Goal: Task Accomplishment & Management: Manage account settings

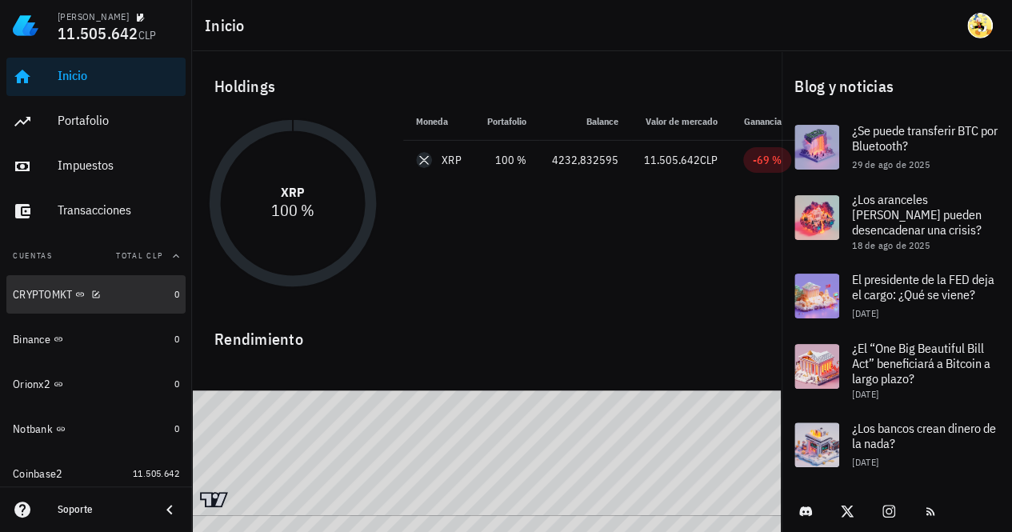
click at [125, 298] on div "CRYPTOMKT" at bounding box center [90, 294] width 155 height 15
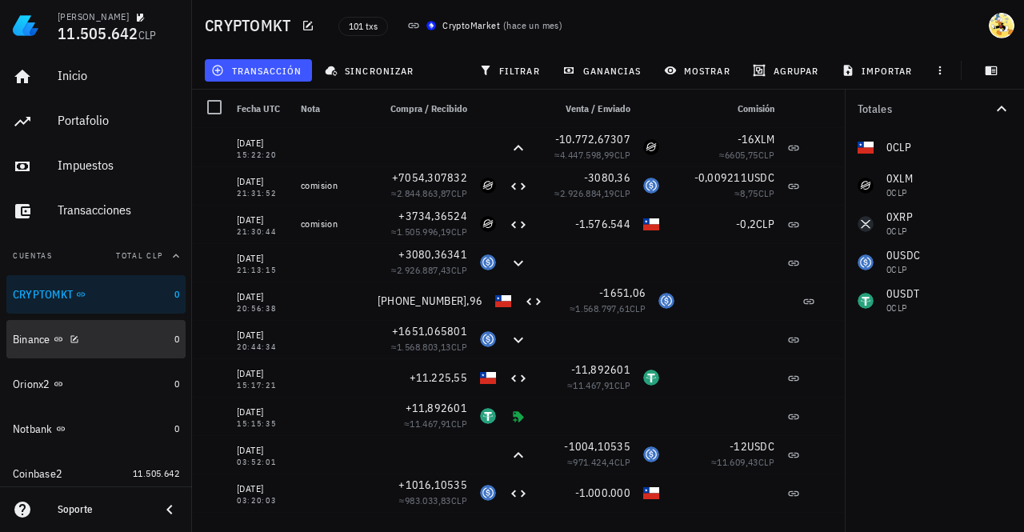
click at [120, 343] on div "Binance" at bounding box center [90, 339] width 155 height 15
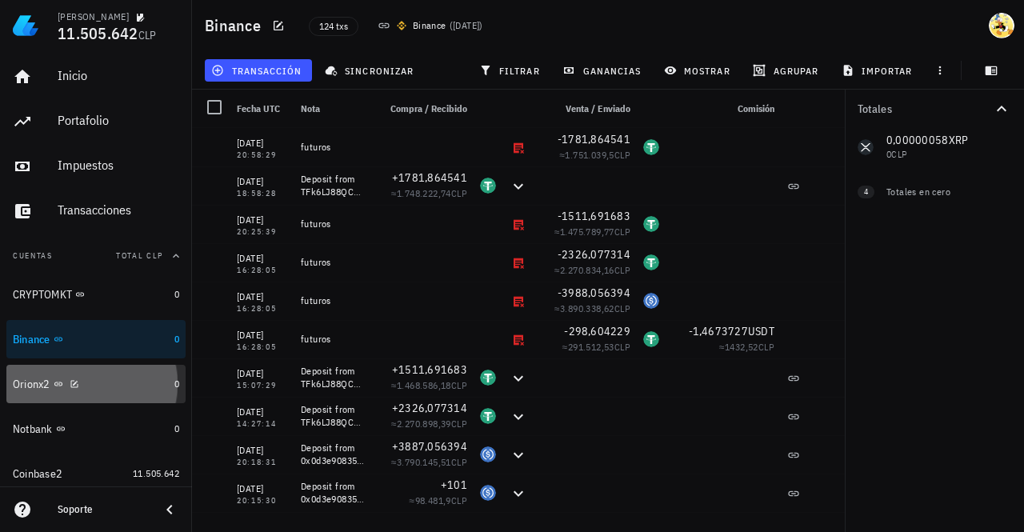
click at [115, 384] on div "Orionx2" at bounding box center [90, 384] width 155 height 15
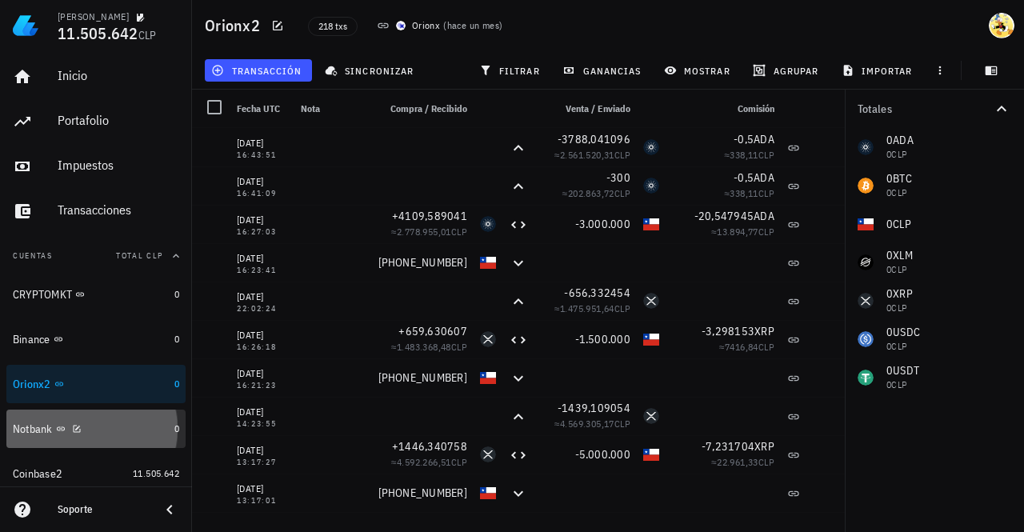
click at [124, 434] on div "Notbank" at bounding box center [90, 428] width 155 height 15
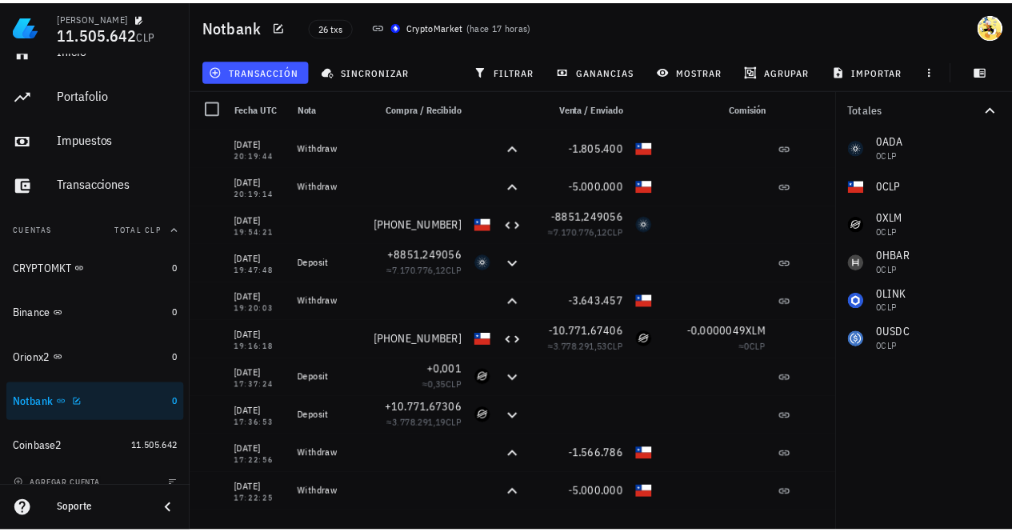
scroll to position [41, 0]
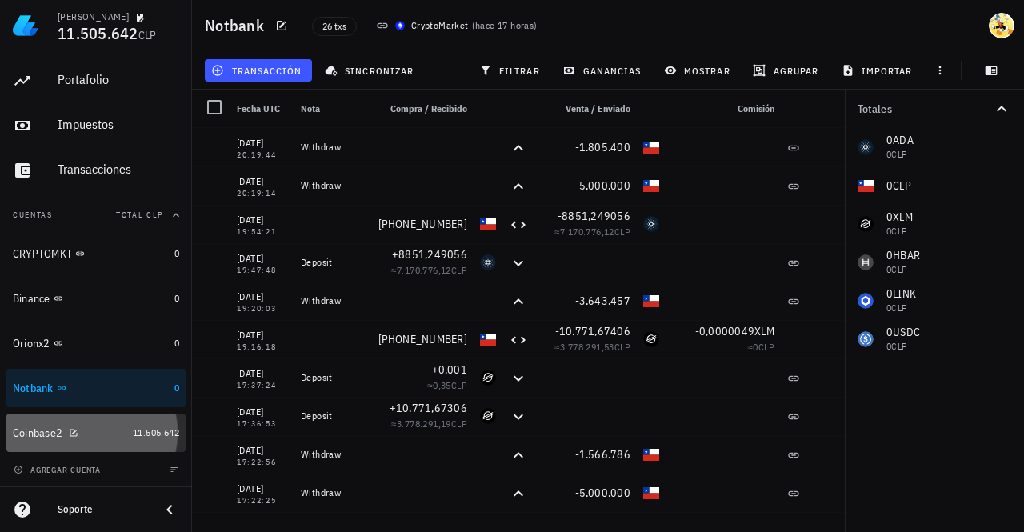
click at [98, 436] on div "Coinbase2" at bounding box center [70, 432] width 114 height 15
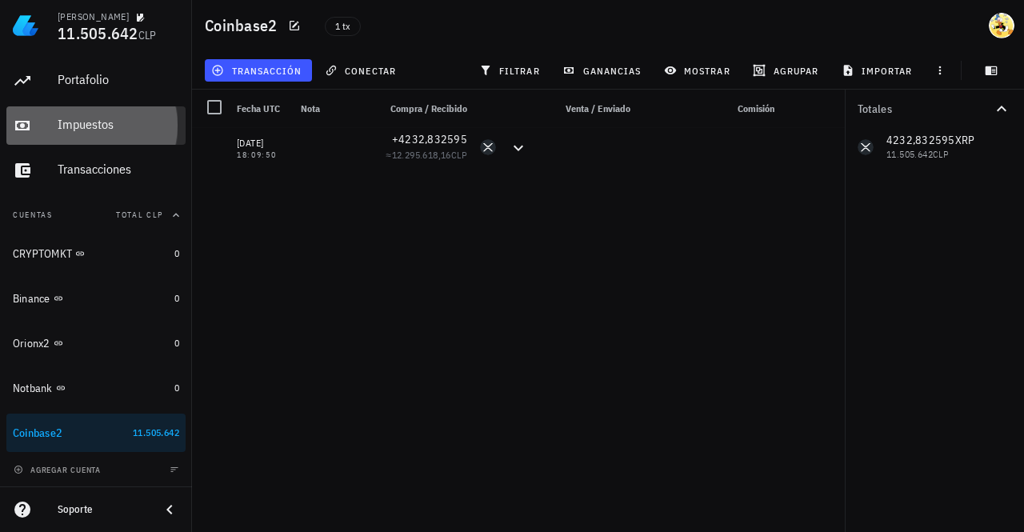
click at [102, 126] on div "Impuestos" at bounding box center [119, 124] width 122 height 15
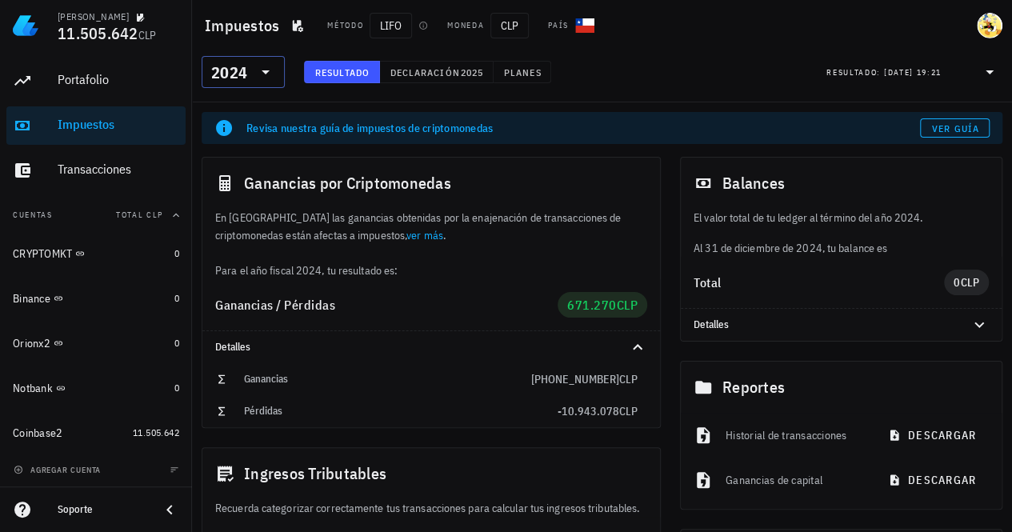
click at [267, 78] on icon at bounding box center [265, 71] width 19 height 19
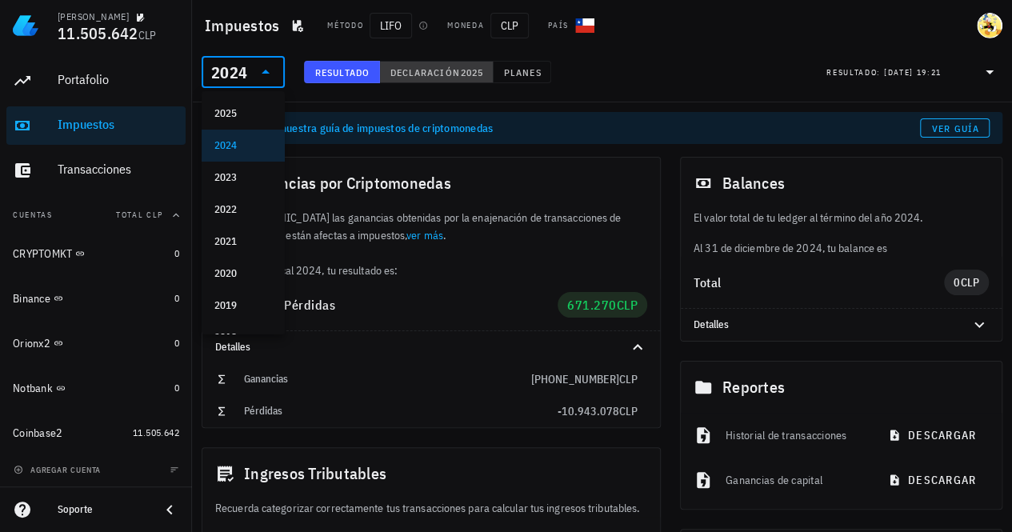
click at [419, 78] on button "Declaración 2025" at bounding box center [437, 72] width 114 height 22
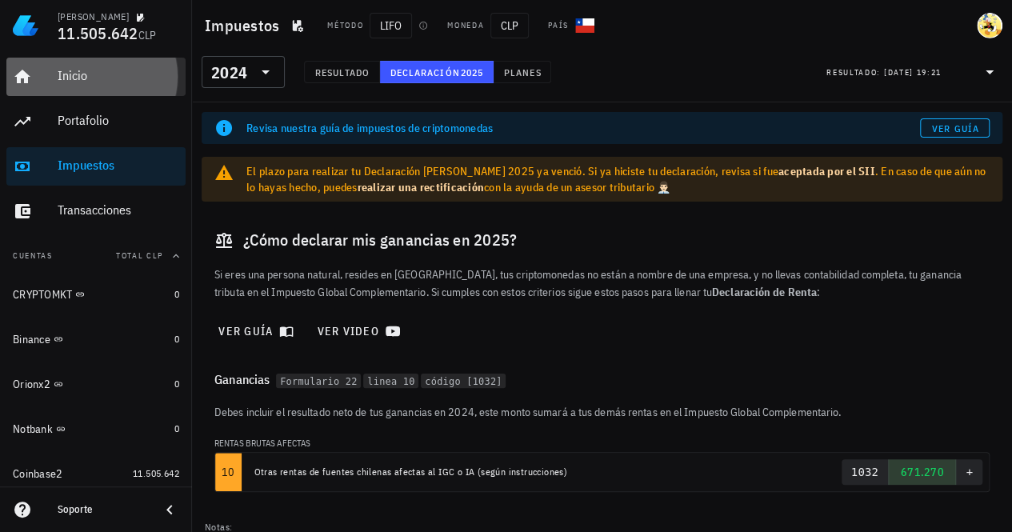
click at [106, 74] on div "Inicio" at bounding box center [119, 75] width 122 height 15
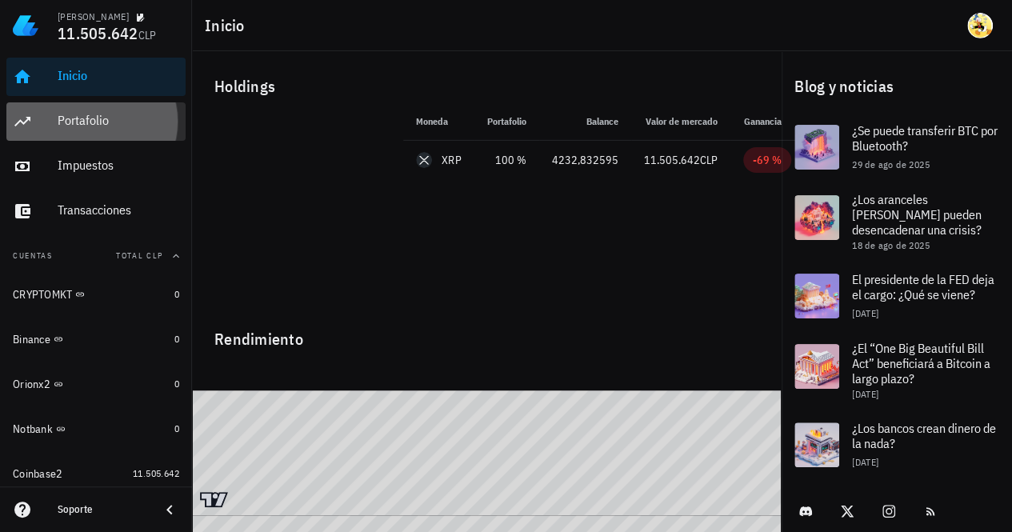
click at [118, 127] on div "Portafolio" at bounding box center [119, 120] width 122 height 15
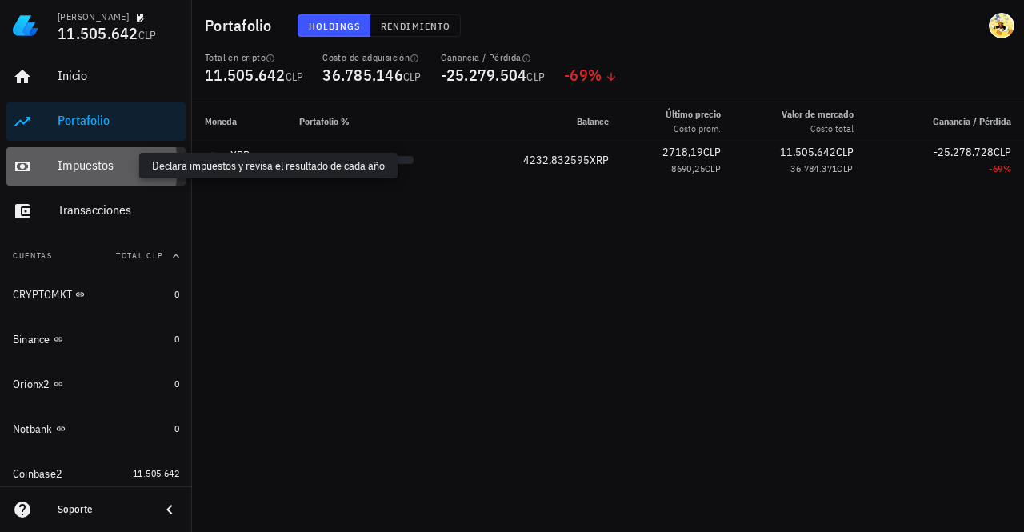
click at [128, 171] on div "Impuestos" at bounding box center [119, 165] width 122 height 15
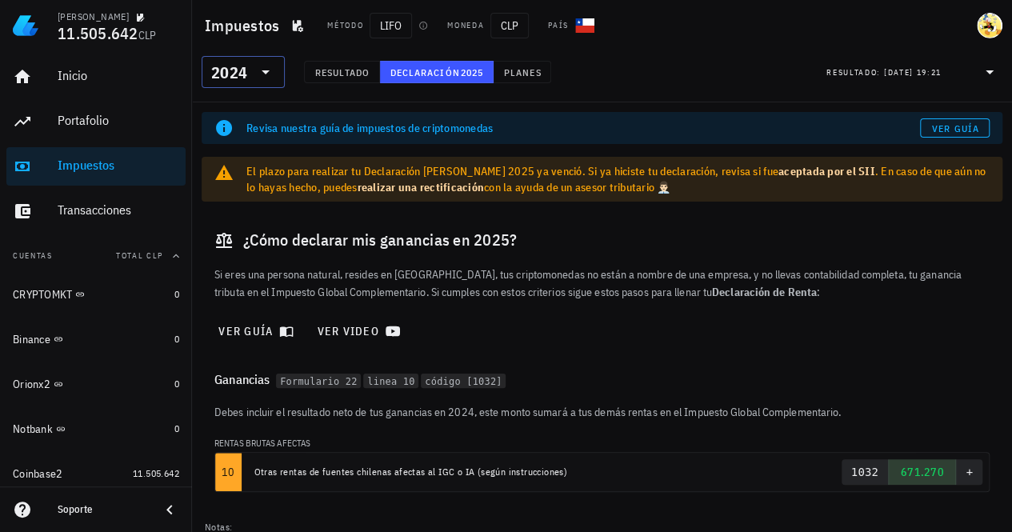
click at [252, 74] on input "text" at bounding box center [251, 72] width 2 height 26
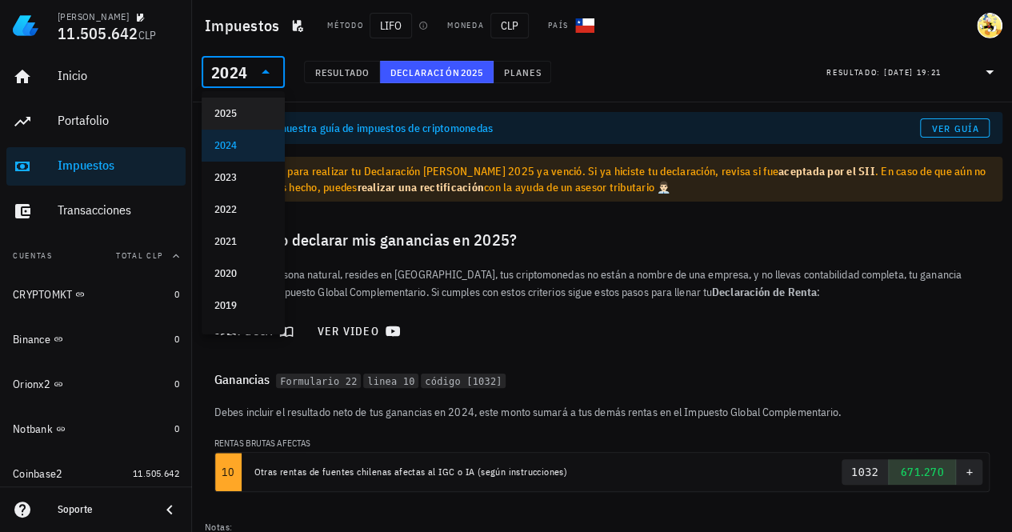
click at [243, 110] on div "2025" at bounding box center [243, 113] width 58 height 13
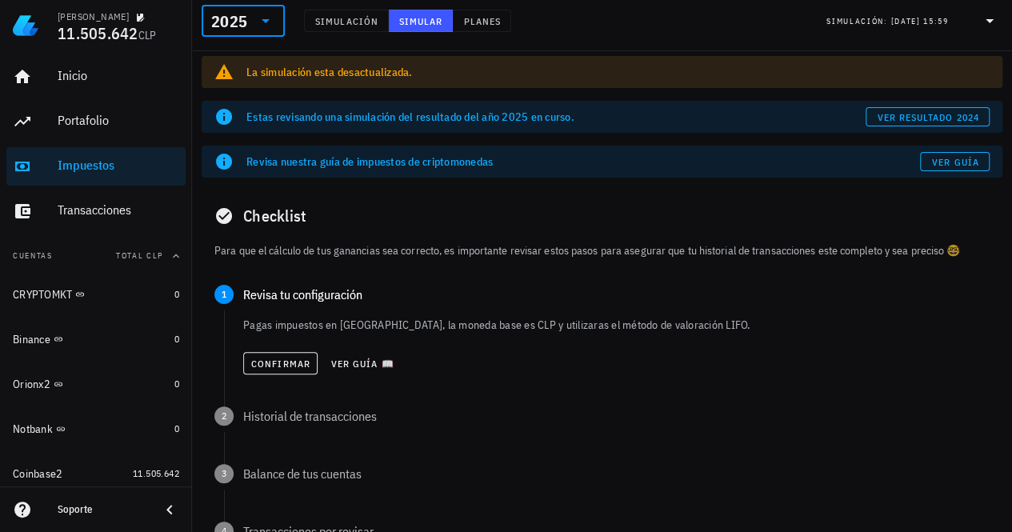
scroll to position [80, 0]
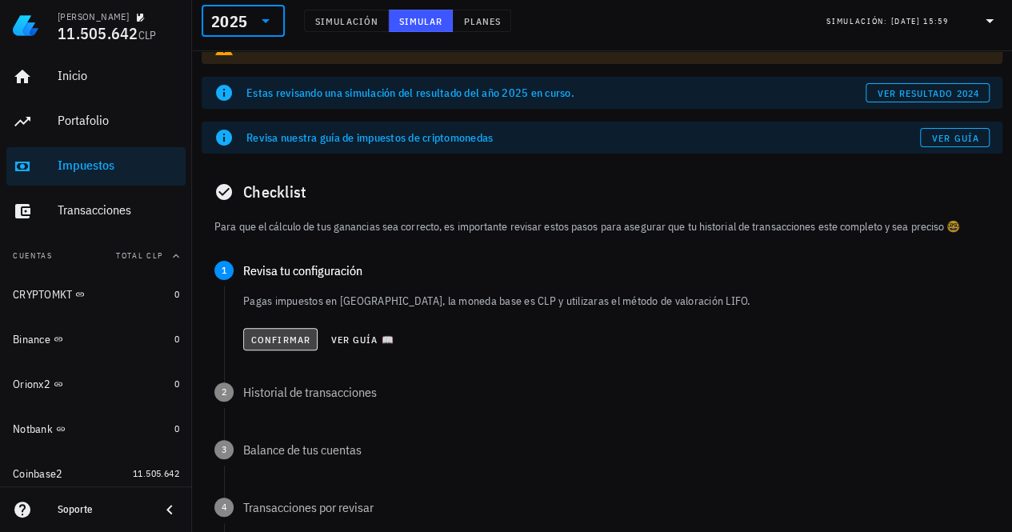
click at [291, 345] on span "Confirmar" at bounding box center [280, 340] width 60 height 12
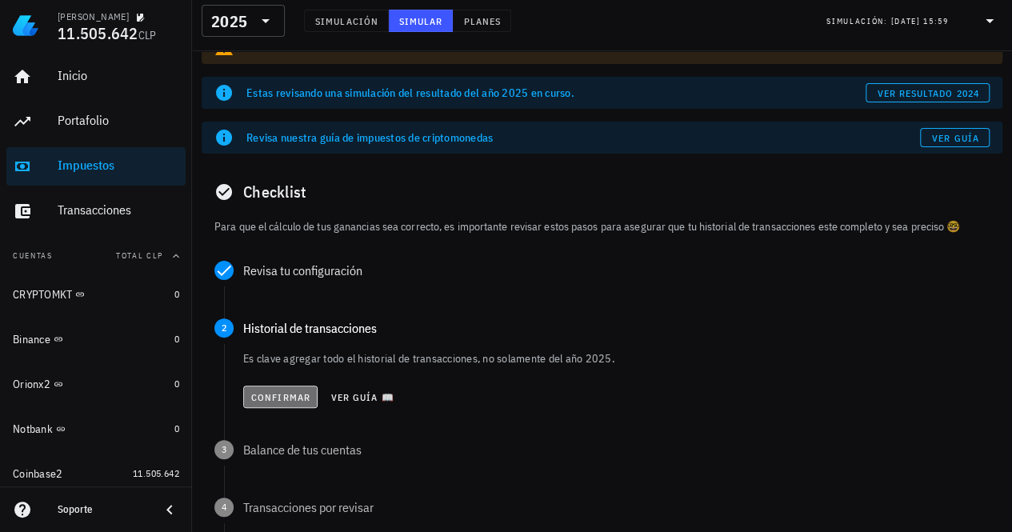
click at [289, 396] on span "Confirmar" at bounding box center [280, 397] width 60 height 12
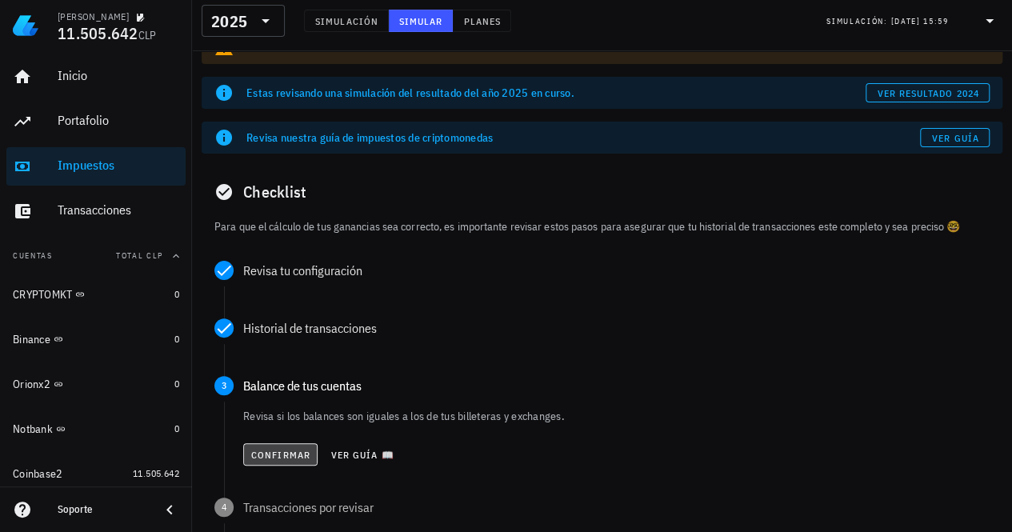
click at [287, 449] on span "Confirmar" at bounding box center [280, 455] width 60 height 12
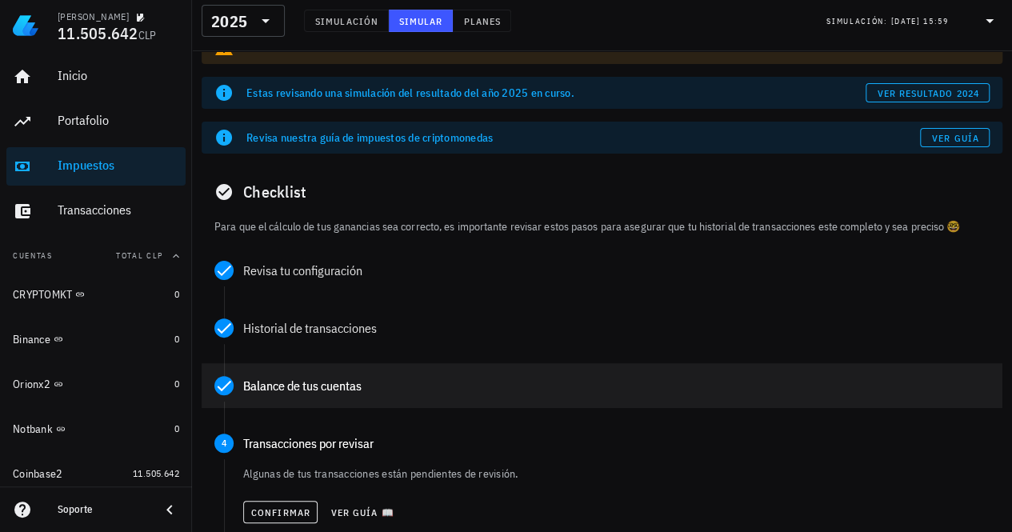
scroll to position [240, 0]
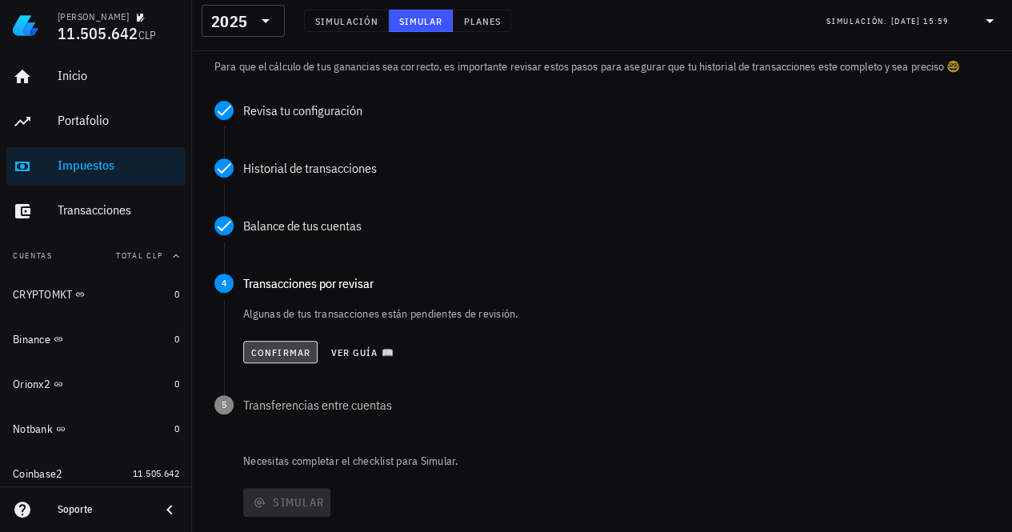
click at [282, 348] on span "Confirmar" at bounding box center [280, 352] width 60 height 12
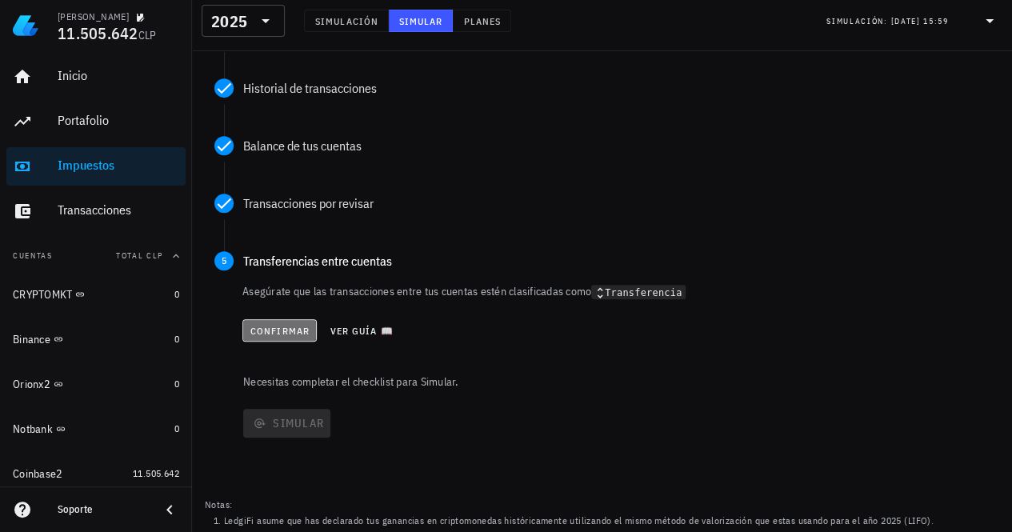
click at [285, 338] on button "Confirmar" at bounding box center [279, 330] width 74 height 22
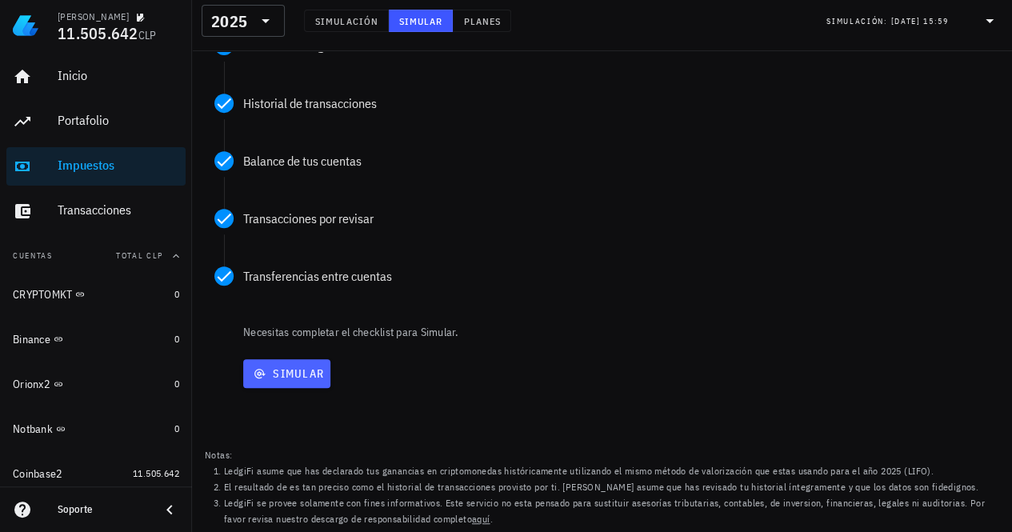
scroll to position [304, 0]
click at [291, 381] on button "Simular" at bounding box center [286, 374] width 87 height 29
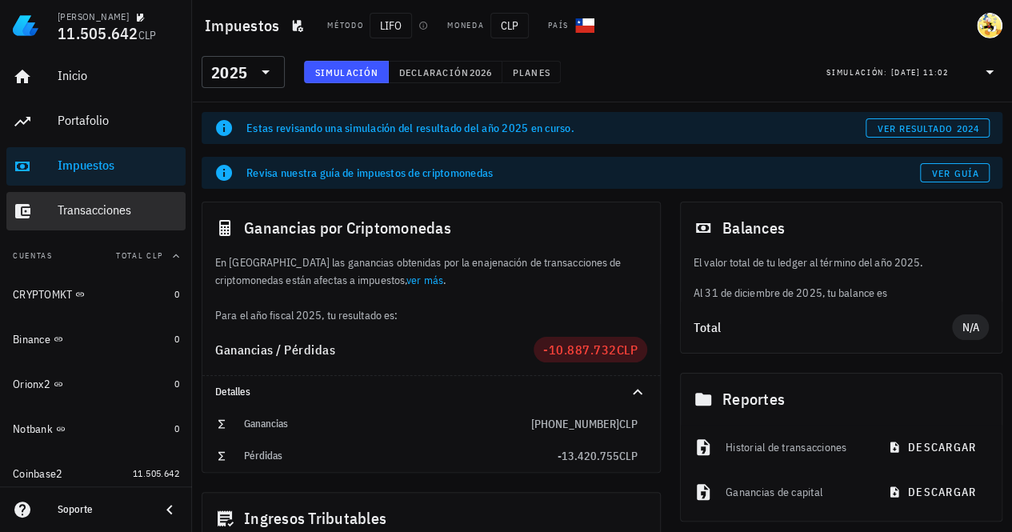
click at [82, 217] on div "Transacciones" at bounding box center [119, 209] width 122 height 15
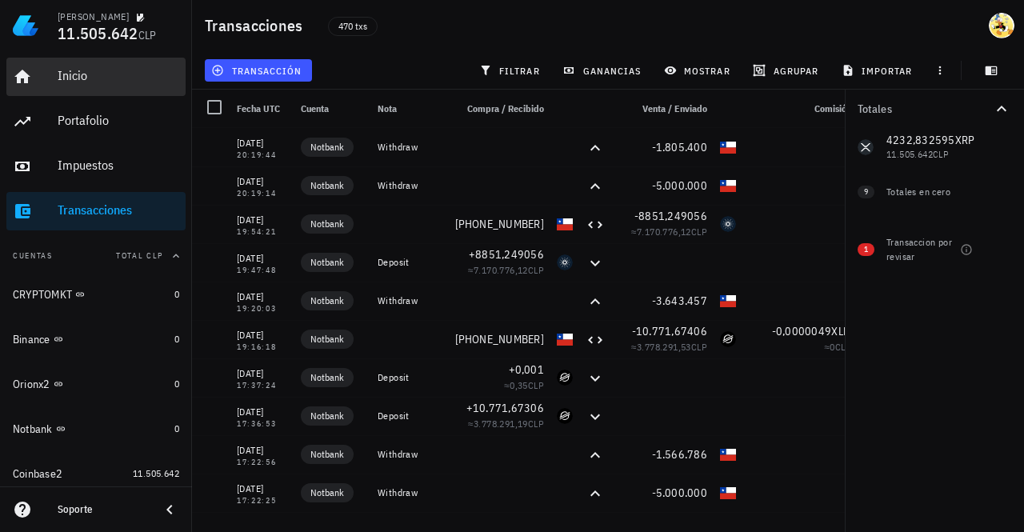
click at [90, 77] on div "Inicio" at bounding box center [119, 75] width 122 height 15
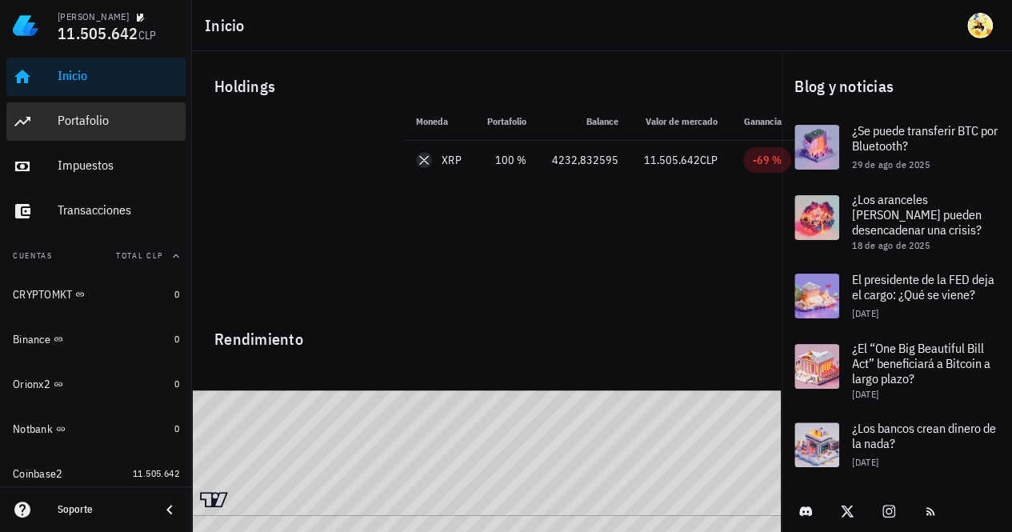
click at [67, 116] on div "Portafolio" at bounding box center [119, 120] width 122 height 15
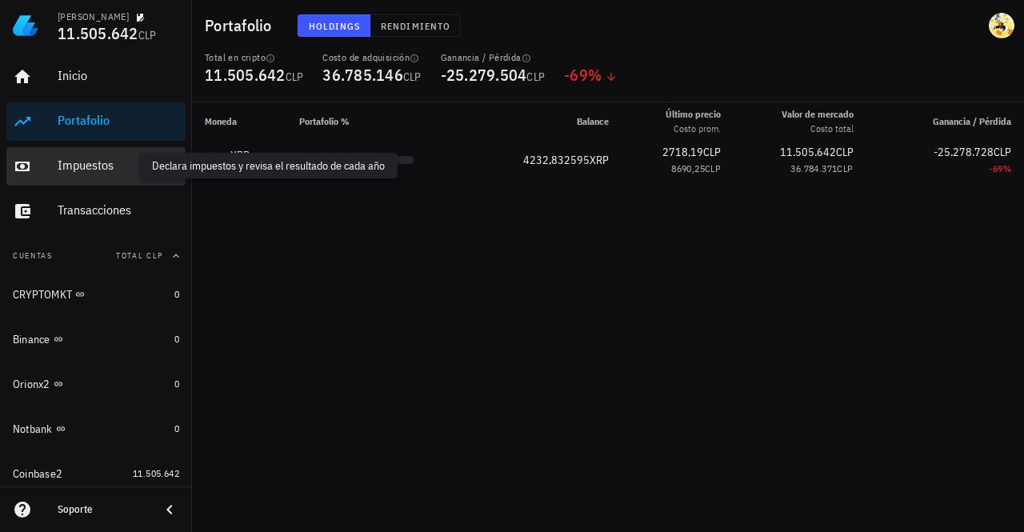
click at [90, 159] on div "Impuestos" at bounding box center [119, 165] width 122 height 15
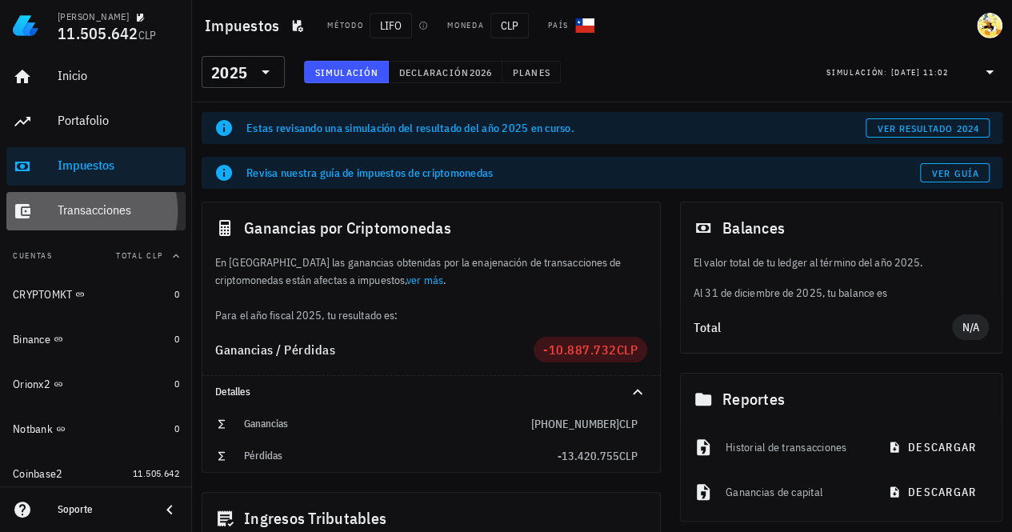
click at [93, 214] on div "Transacciones" at bounding box center [119, 209] width 122 height 15
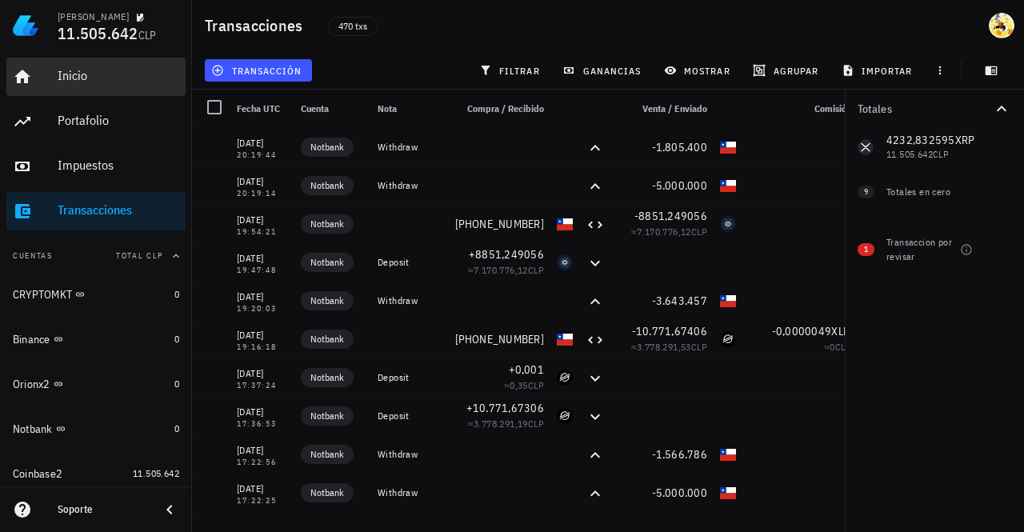
click at [93, 82] on div "Inicio" at bounding box center [119, 75] width 122 height 15
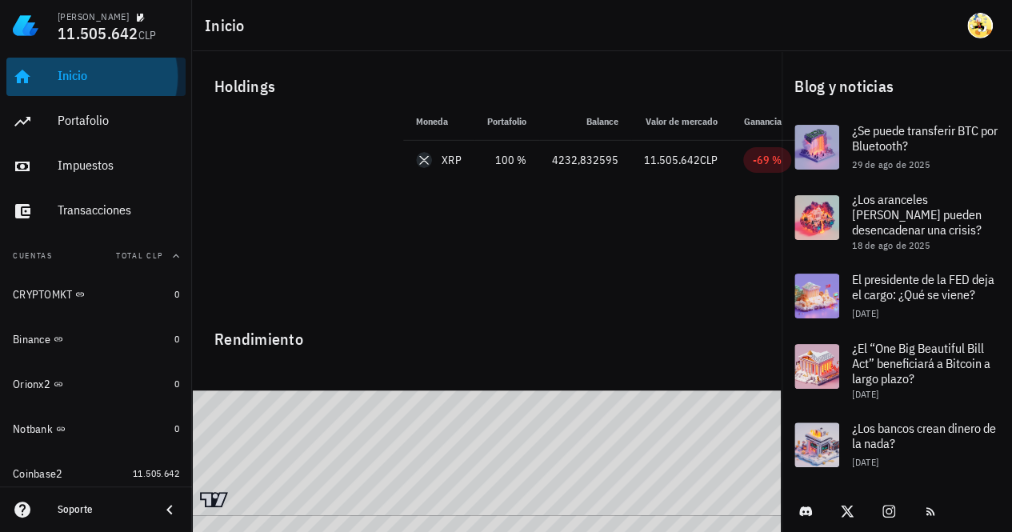
click at [86, 86] on div "Inicio" at bounding box center [119, 76] width 122 height 36
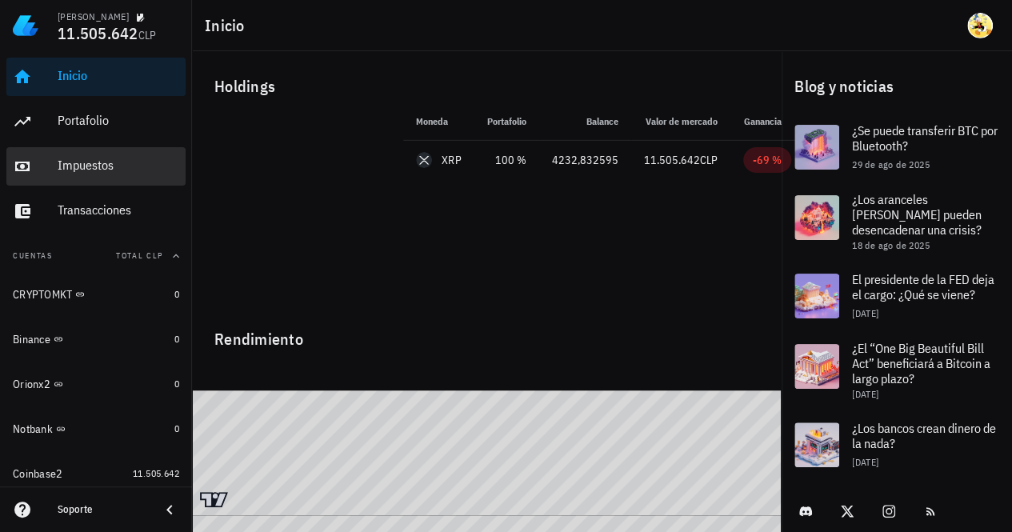
click at [98, 159] on div "Impuestos" at bounding box center [119, 165] width 122 height 15
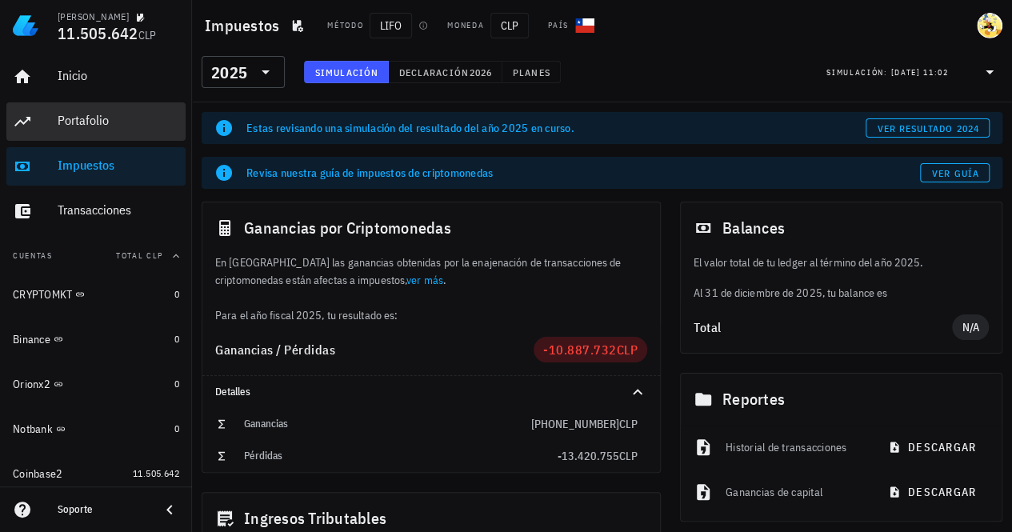
click at [107, 118] on div "Portafolio" at bounding box center [119, 120] width 122 height 15
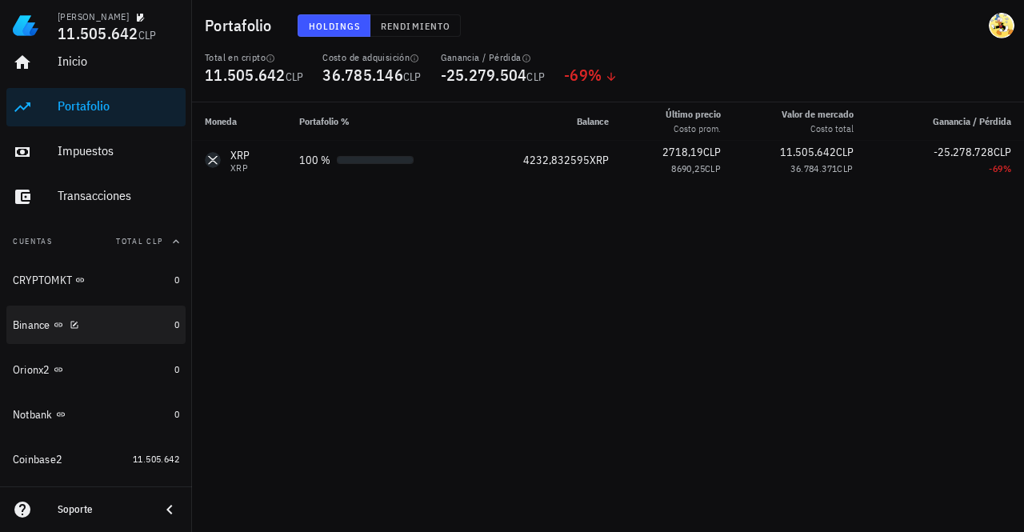
scroll to position [41, 0]
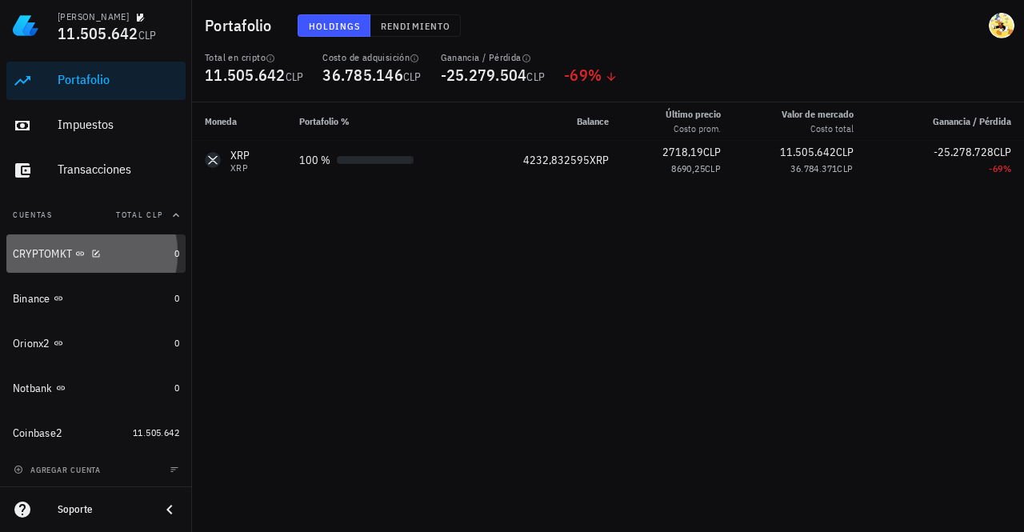
click at [126, 257] on div "CRYPTOMKT" at bounding box center [90, 253] width 155 height 15
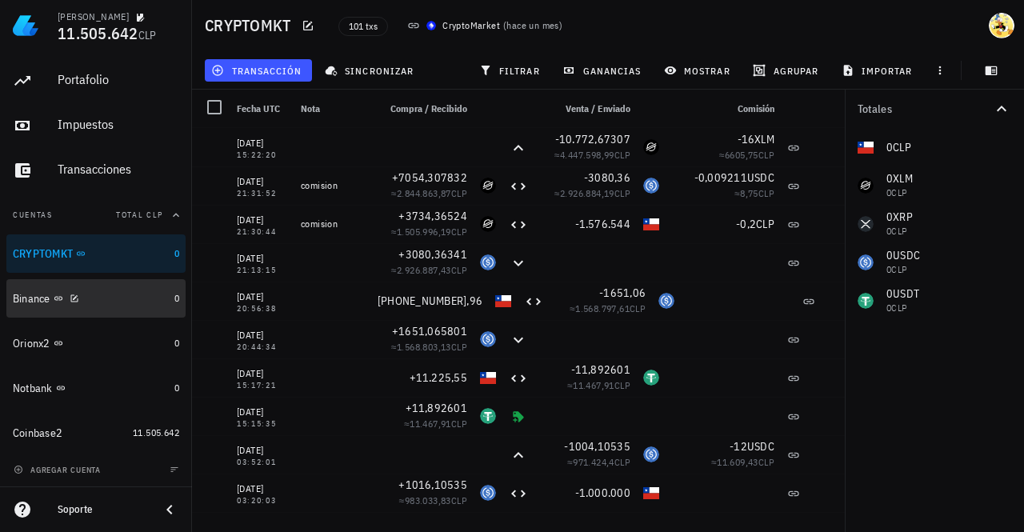
click at [133, 295] on div "Binance" at bounding box center [90, 298] width 155 height 15
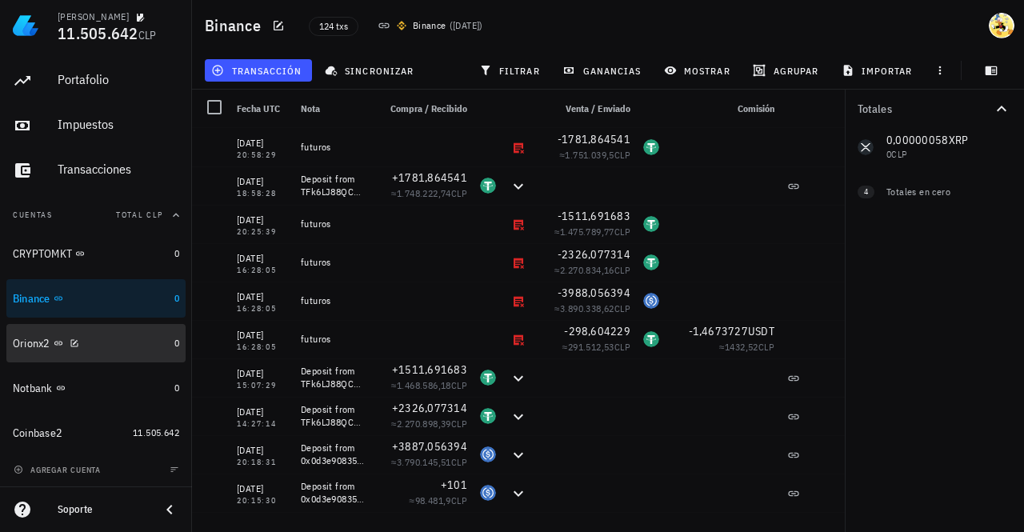
click at [135, 338] on div "Orionx2" at bounding box center [90, 343] width 155 height 15
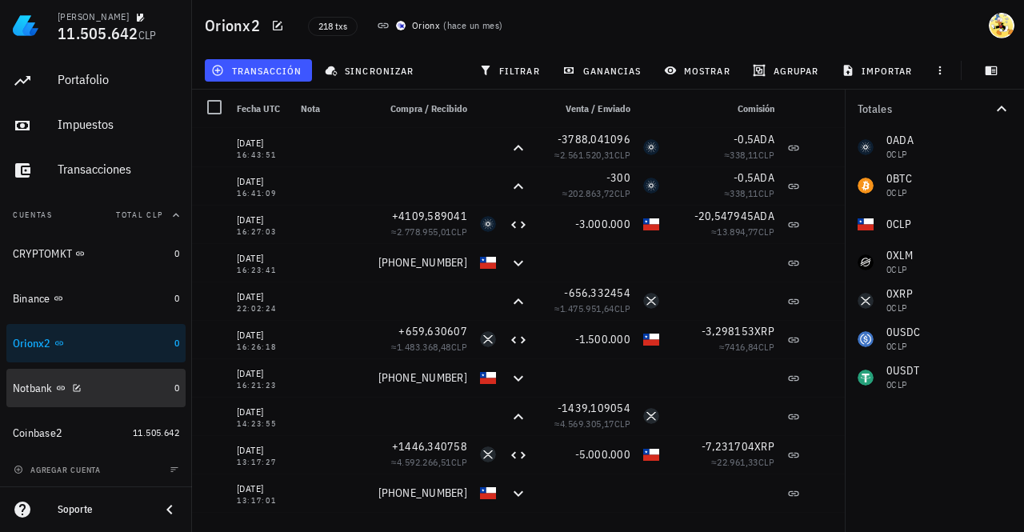
click at [141, 381] on div "Notbank" at bounding box center [90, 388] width 155 height 15
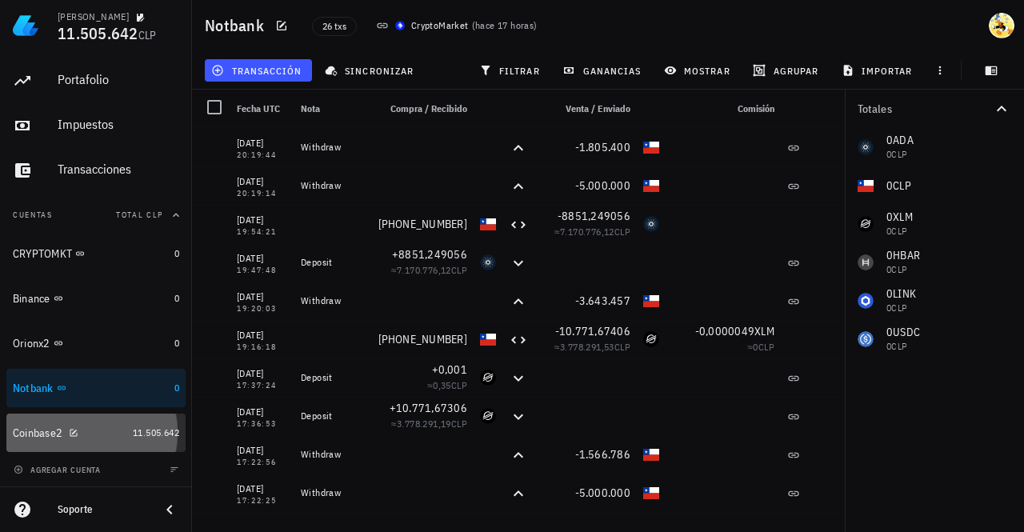
click at [104, 433] on div "Coinbase2" at bounding box center [70, 432] width 114 height 15
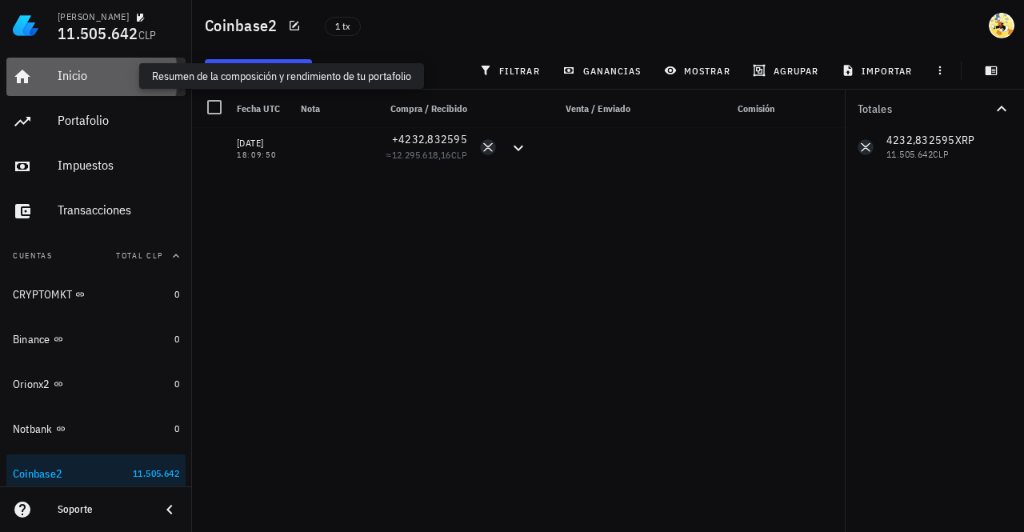
click at [82, 76] on div "Inicio" at bounding box center [119, 75] width 122 height 15
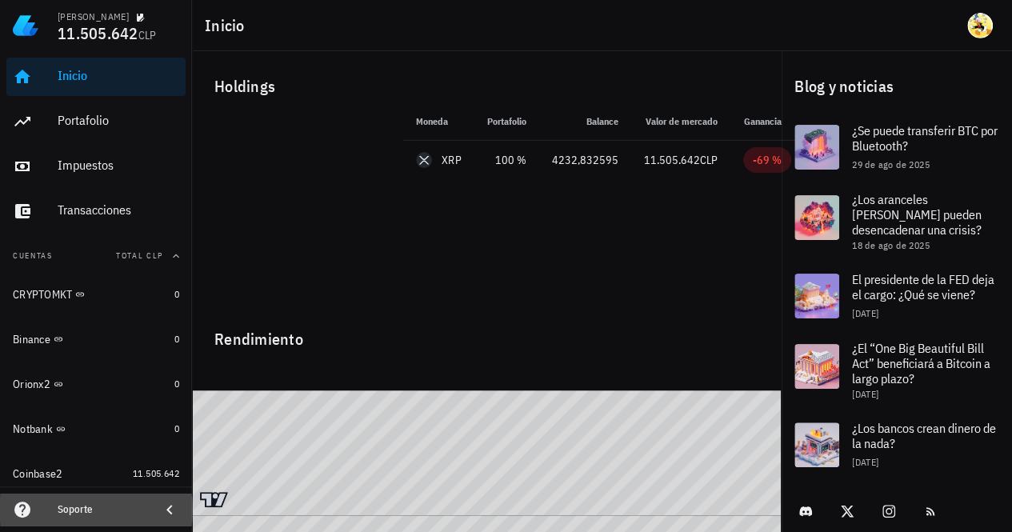
click at [73, 503] on div "Soporte" at bounding box center [103, 509] width 90 height 13
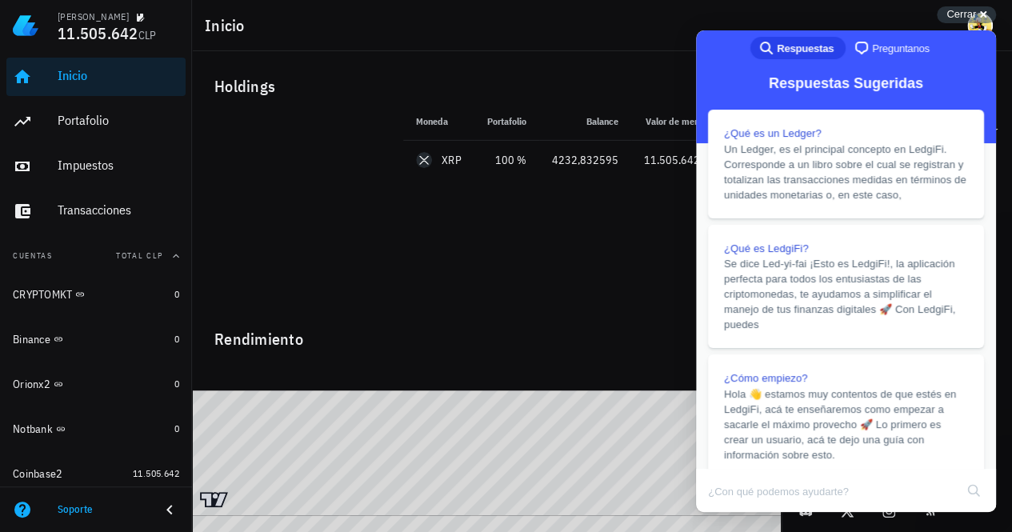
click at [889, 51] on span "Preguntanos" at bounding box center [901, 49] width 58 height 16
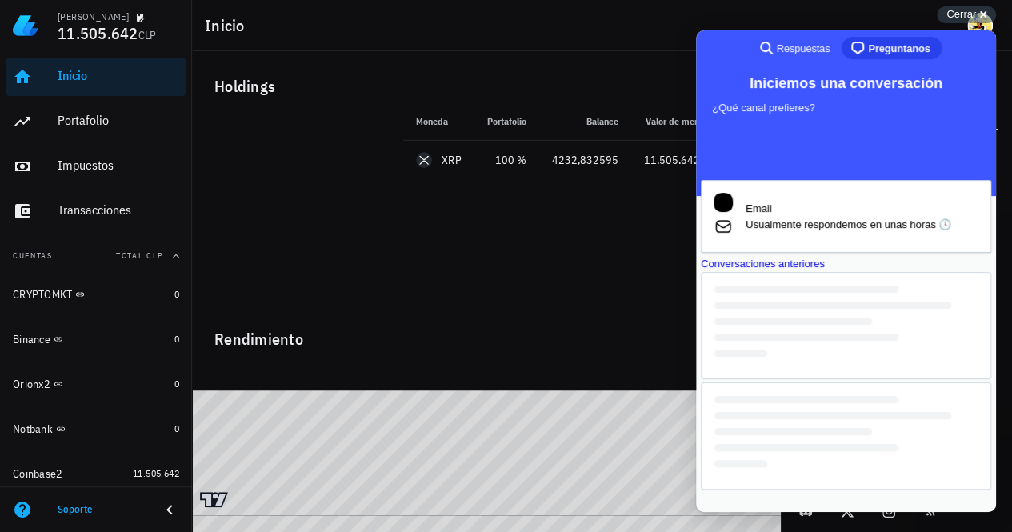
click at [849, 272] on div "Conversaciones anteriores" at bounding box center [846, 264] width 290 height 16
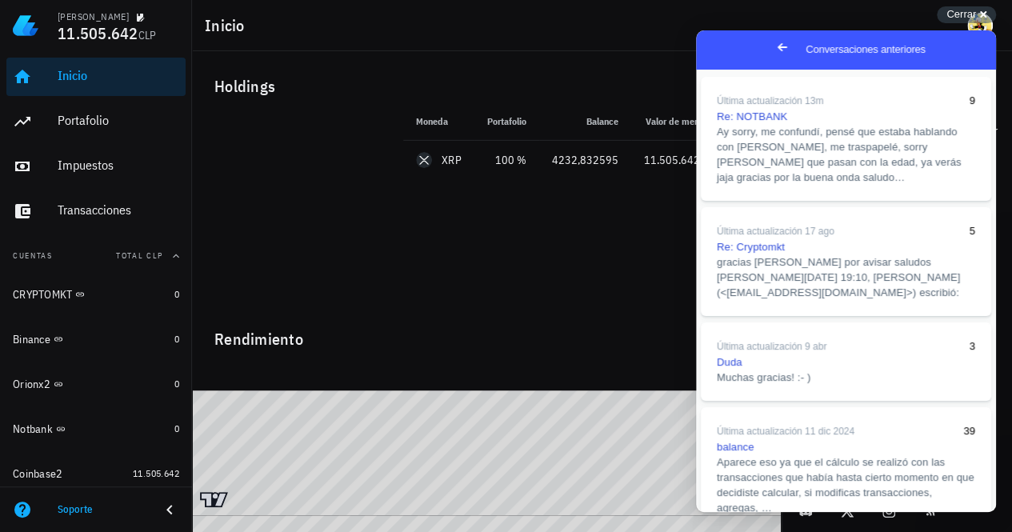
click at [98, 78] on div "Inicio" at bounding box center [119, 75] width 122 height 15
click at [959, 14] on span "Cerrar" at bounding box center [961, 14] width 30 height 12
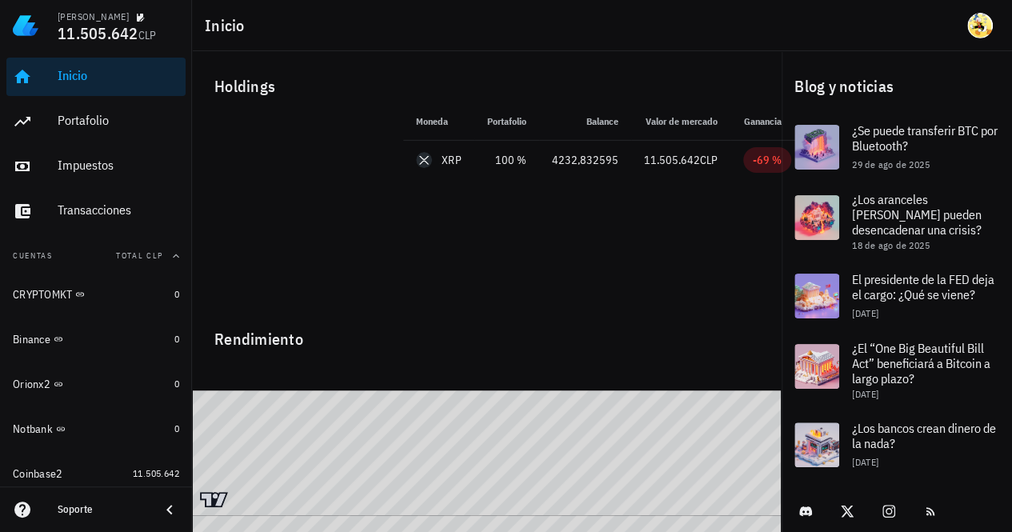
click at [77, 74] on div "Inicio" at bounding box center [119, 75] width 122 height 15
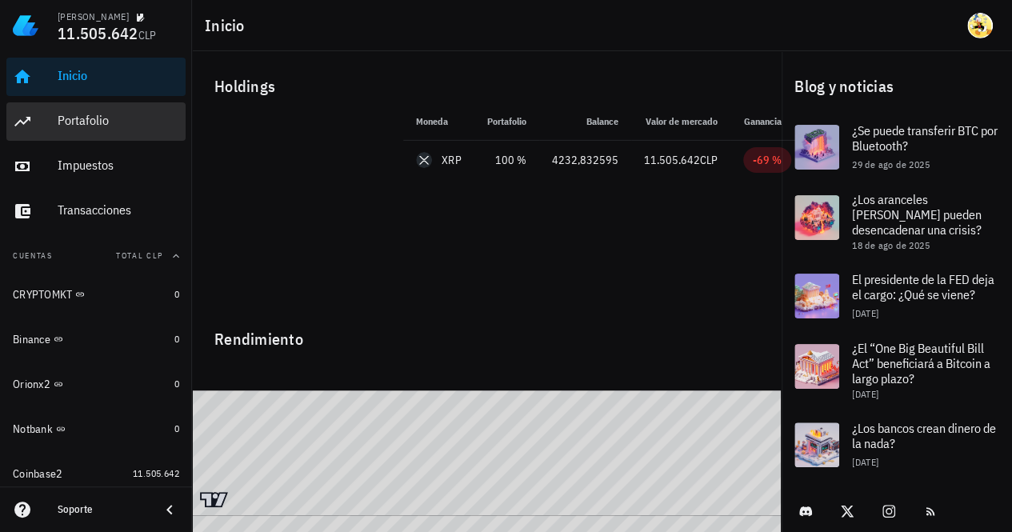
click at [113, 127] on div "Portafolio" at bounding box center [119, 120] width 122 height 15
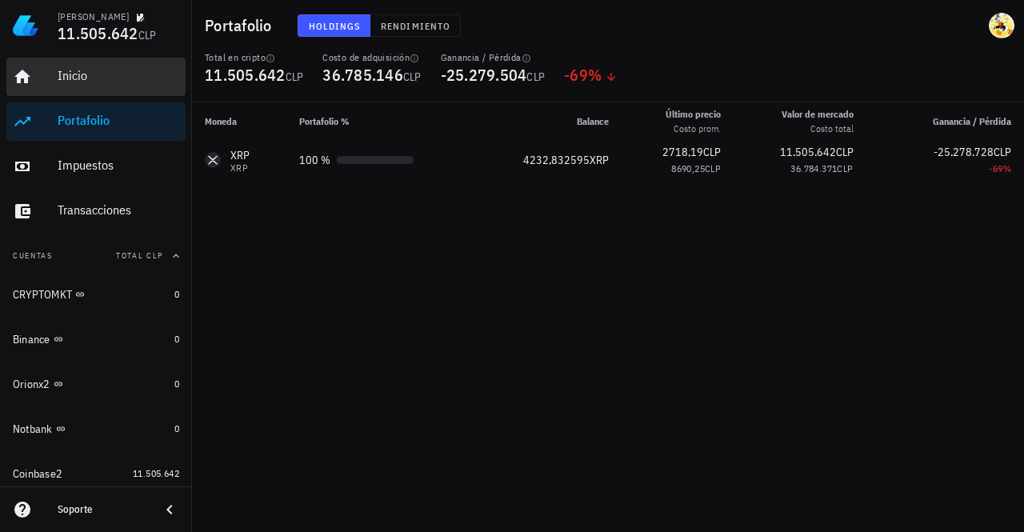
click at [111, 66] on div "Inicio" at bounding box center [119, 76] width 122 height 36
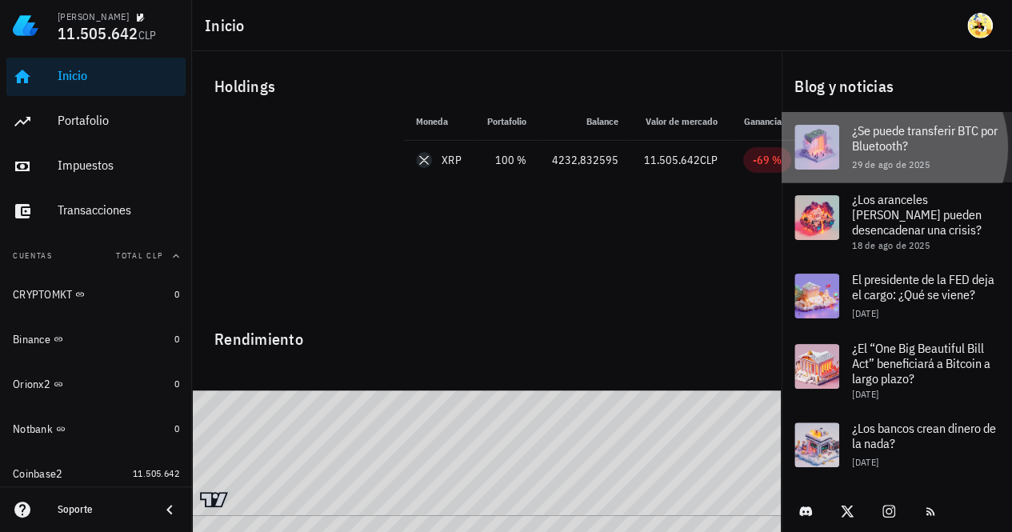
click at [912, 138] on span "¿Se puede transferir BTC por Bluetooth?" at bounding box center [925, 137] width 146 height 31
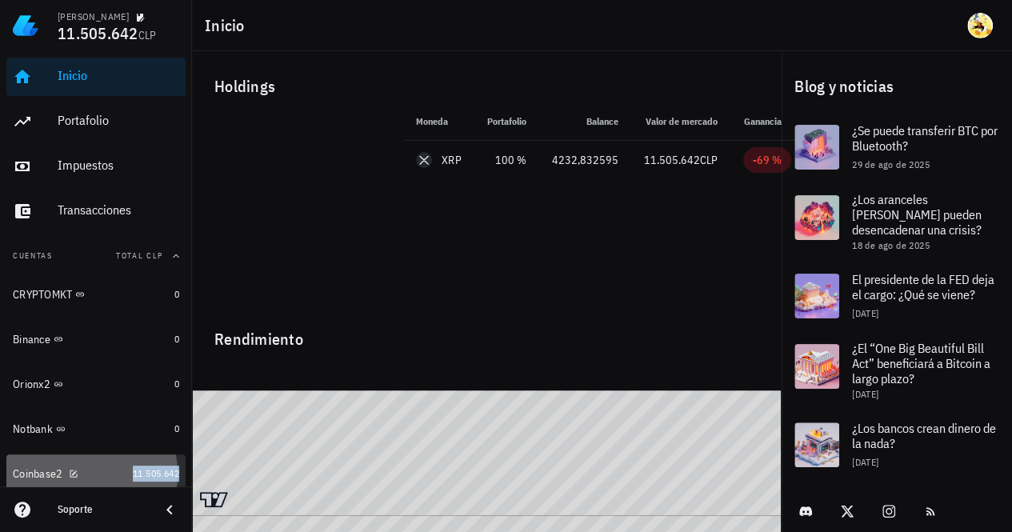
click at [139, 469] on span "11.505.642" at bounding box center [156, 473] width 46 height 12
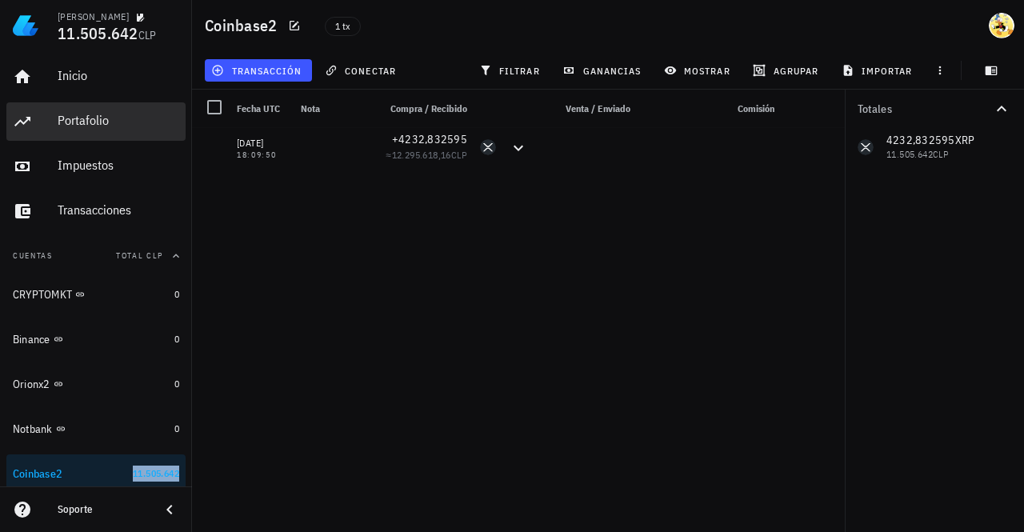
click at [113, 118] on div "Portafolio" at bounding box center [119, 120] width 122 height 15
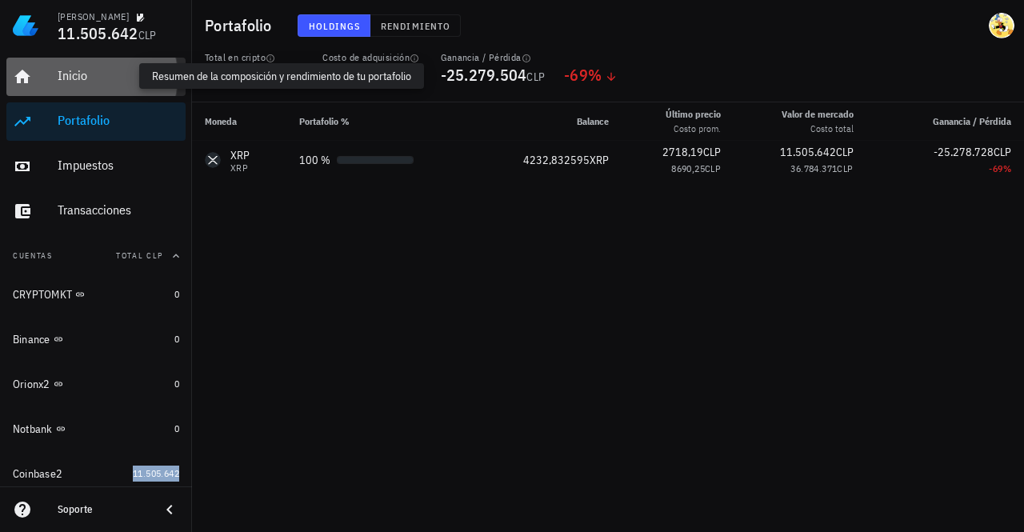
click at [104, 82] on div "Inicio" at bounding box center [119, 75] width 122 height 15
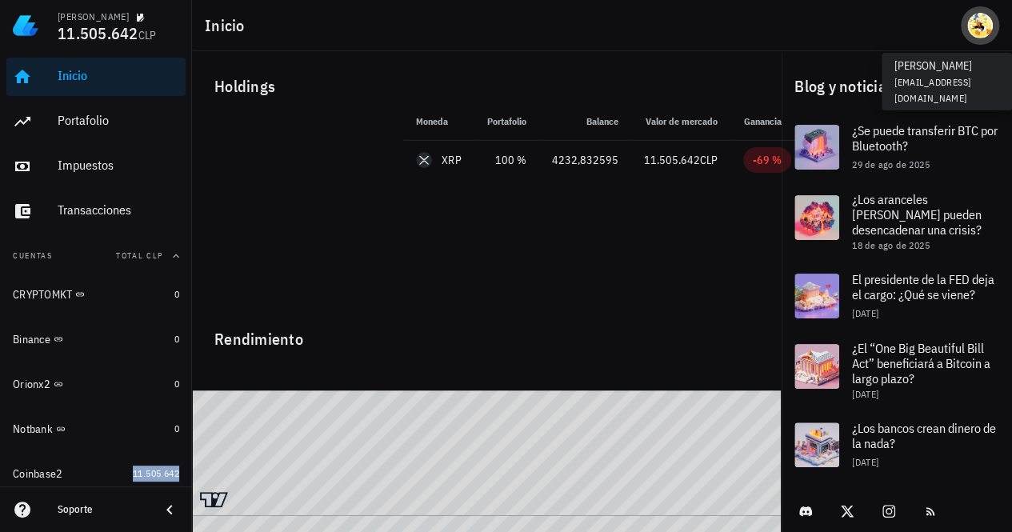
click at [985, 34] on div "avatar" at bounding box center [980, 26] width 26 height 26
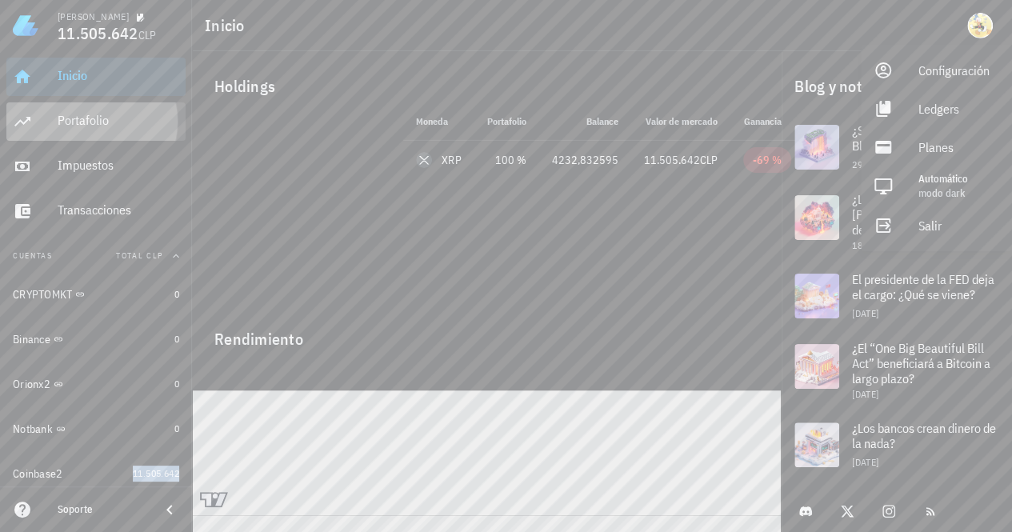
click at [74, 117] on div "Portafolio" at bounding box center [119, 120] width 122 height 15
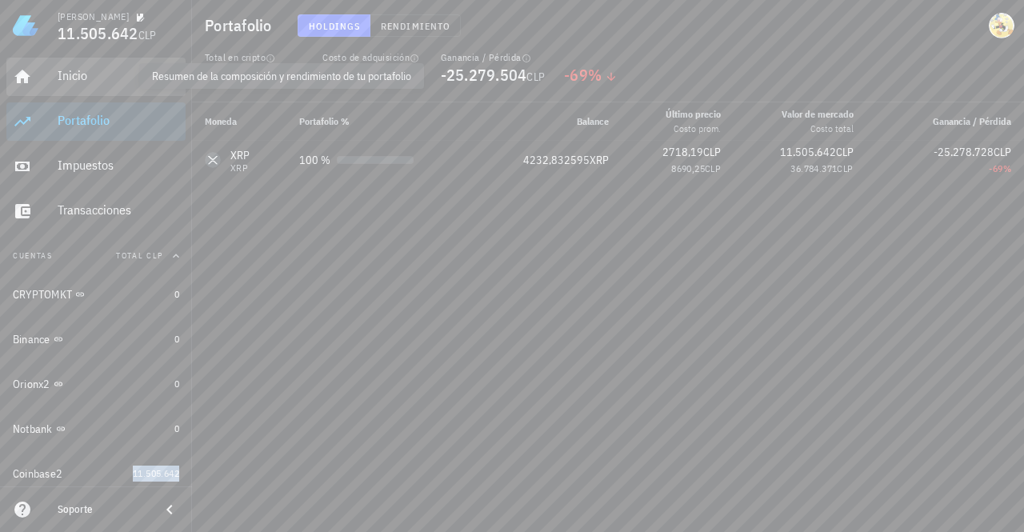
click at [98, 81] on div "Inicio" at bounding box center [119, 75] width 122 height 15
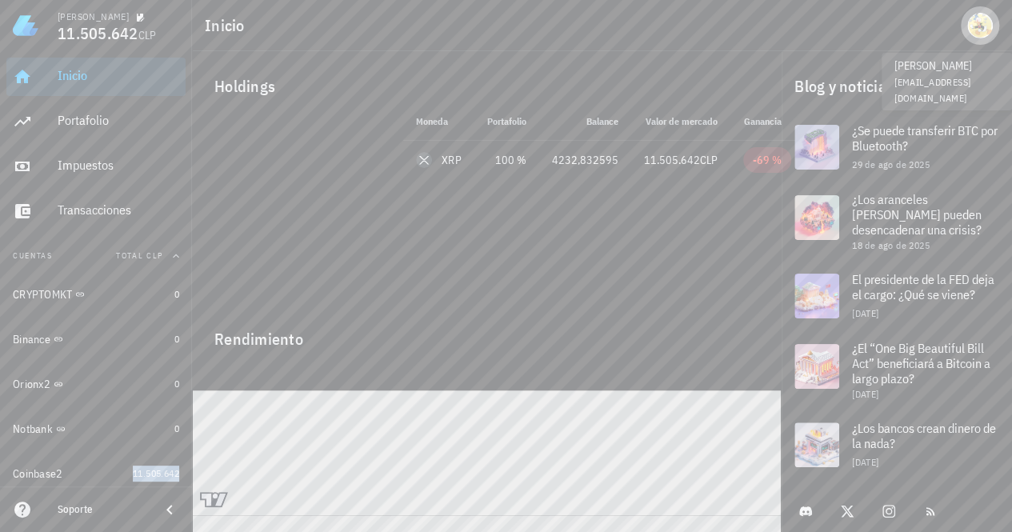
click at [989, 32] on div "avatar" at bounding box center [980, 26] width 26 height 26
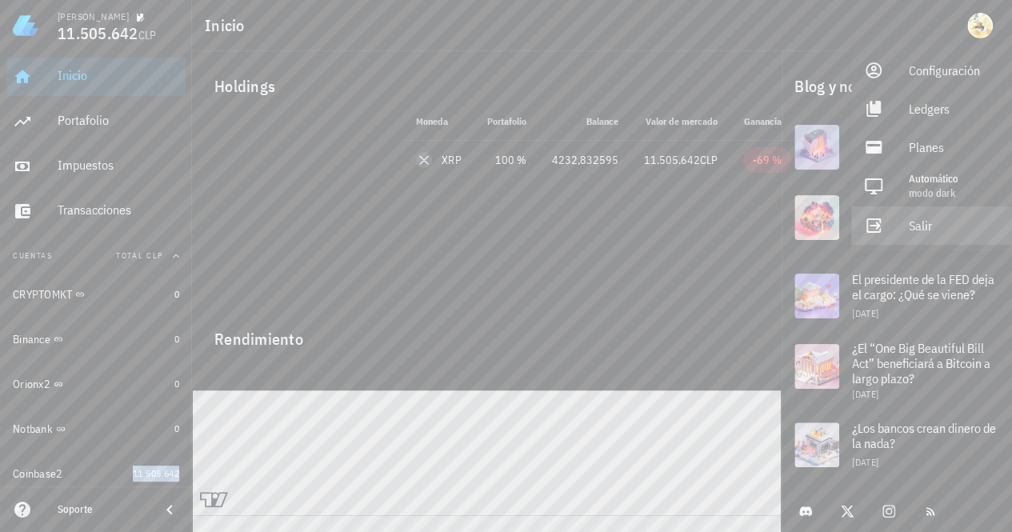
click at [936, 225] on div "Salir" at bounding box center [954, 226] width 90 height 32
